Goal: Find specific page/section: Find specific page/section

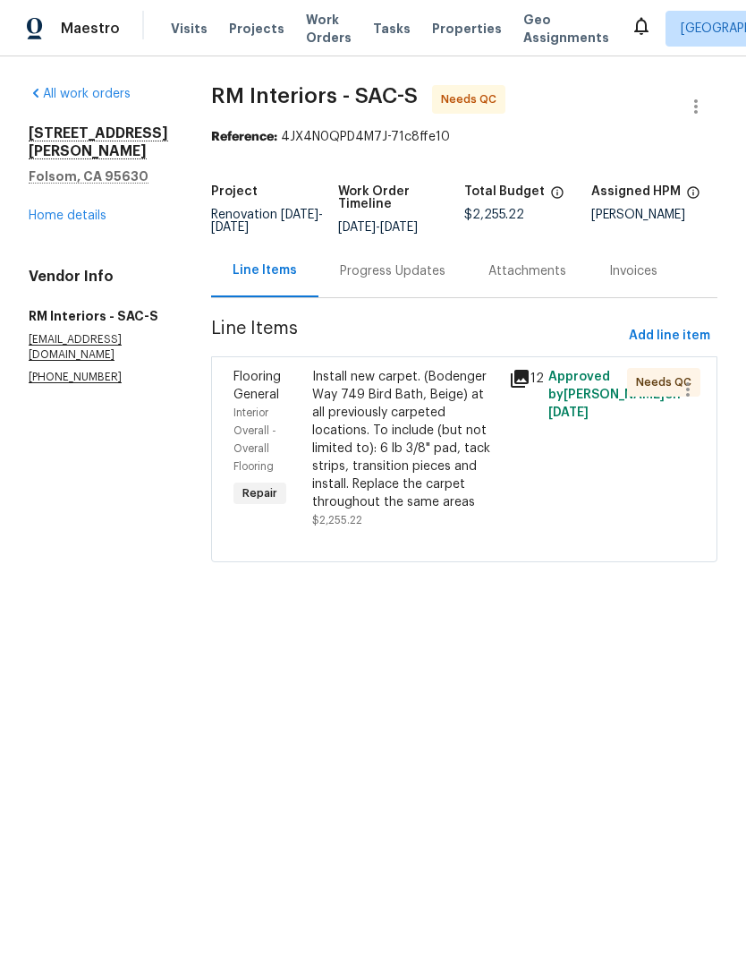
click at [86, 209] on link "Home details" at bounding box center [68, 215] width 78 height 13
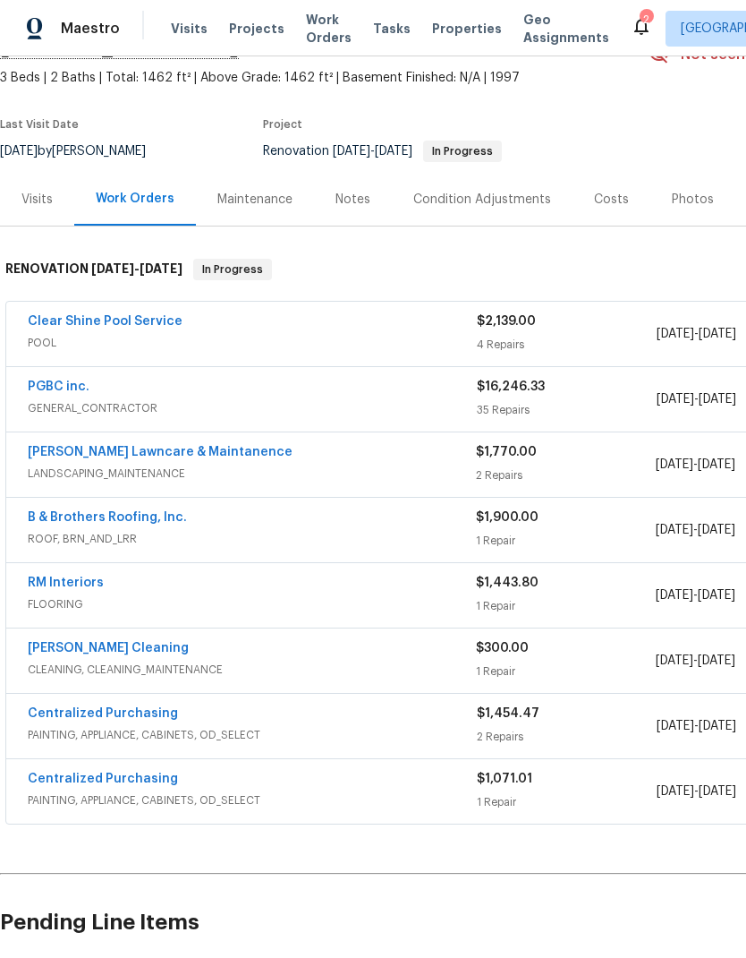
scroll to position [98, 0]
click at [614, 198] on div "Costs" at bounding box center [611, 200] width 35 height 18
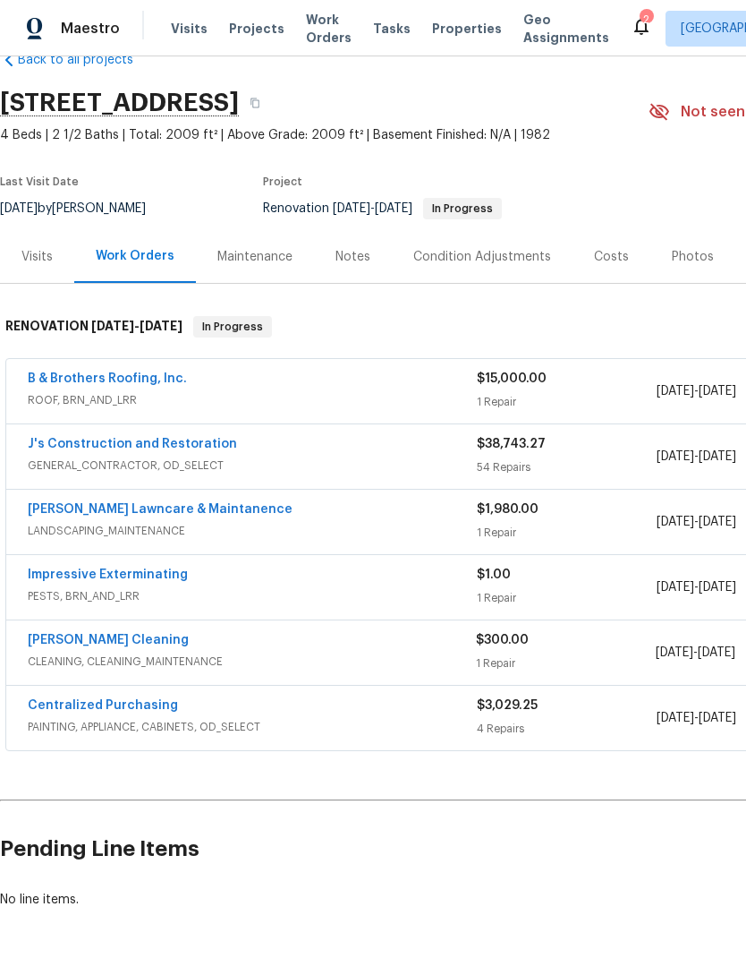
scroll to position [41, 0]
